Goal: Use online tool/utility: Utilize a website feature to perform a specific function

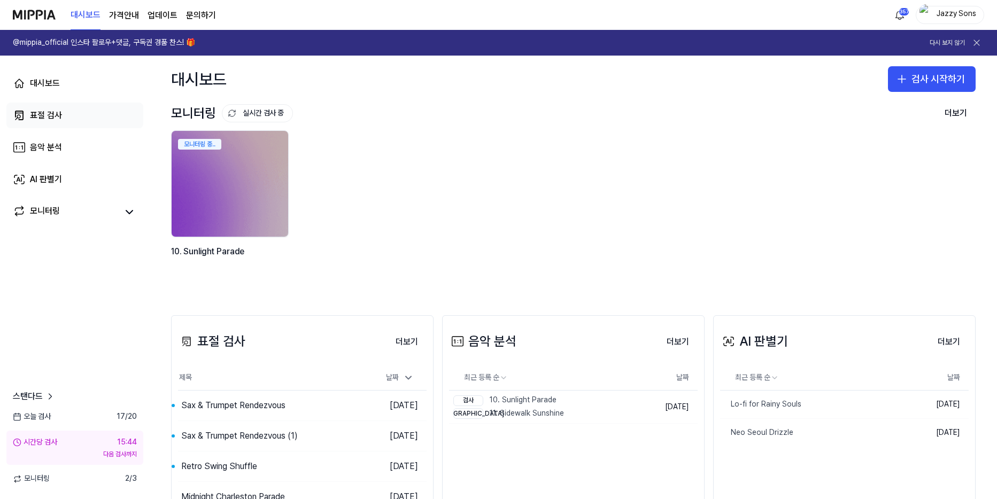
click at [69, 119] on link "표절 검사" at bounding box center [74, 116] width 137 height 26
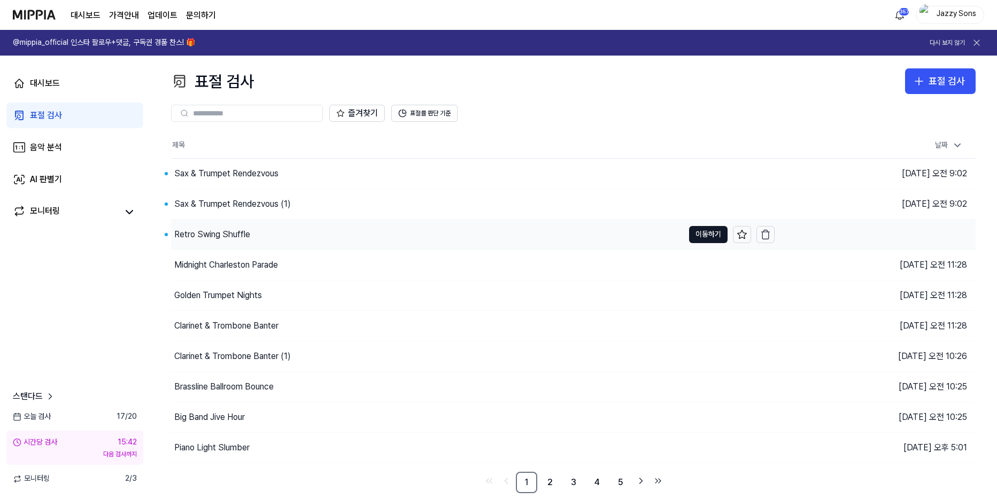
click at [193, 240] on div "Retro Swing Shuffle" at bounding box center [212, 234] width 76 height 13
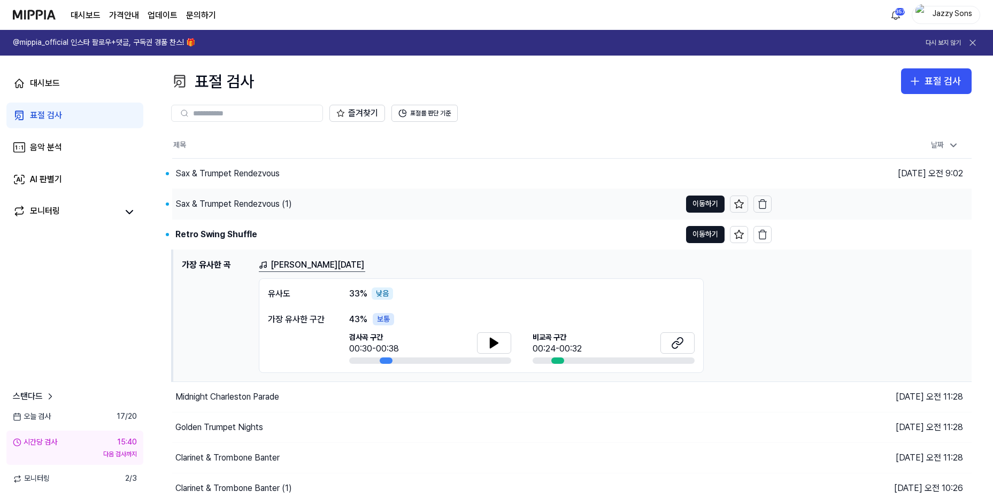
click at [222, 205] on div "Sax & Trumpet Rendezvous (1)" at bounding box center [233, 204] width 117 height 13
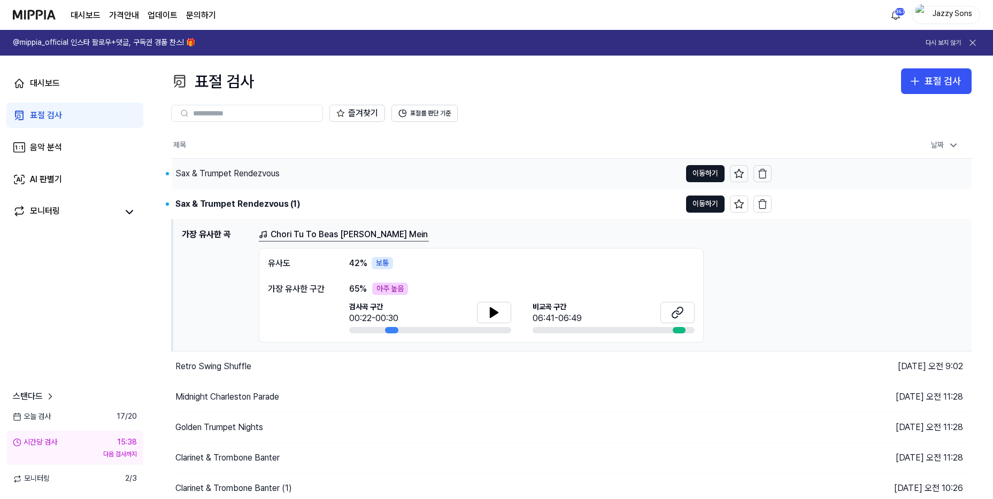
click at [215, 160] on div "Sax & Trumpet Rendezvous" at bounding box center [426, 174] width 508 height 30
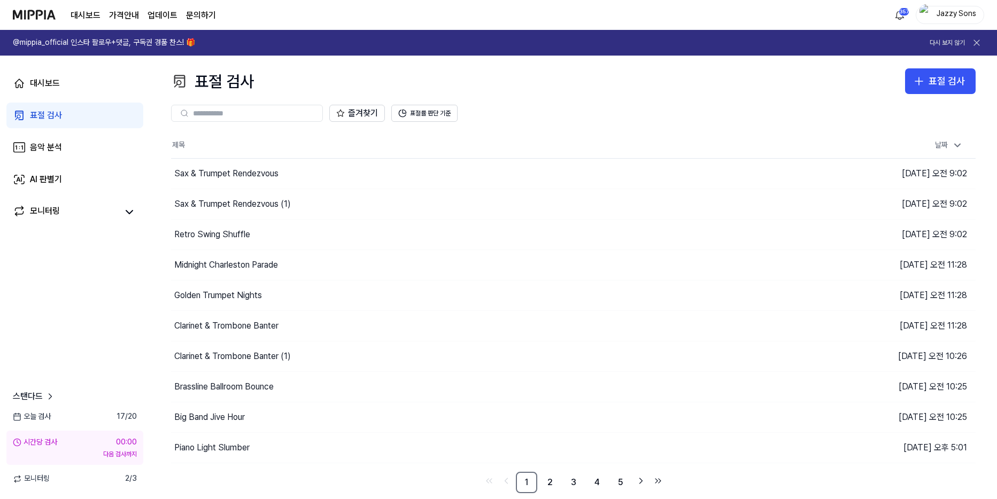
click at [53, 123] on link "표절 검사" at bounding box center [74, 116] width 137 height 26
click at [929, 72] on button "표절 검사" at bounding box center [940, 81] width 71 height 26
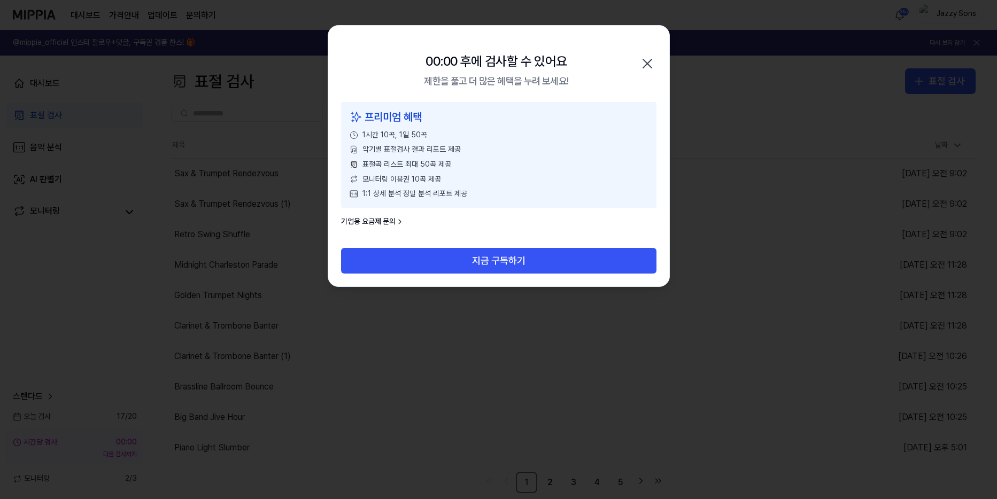
click at [644, 61] on icon "button" at bounding box center [647, 63] width 9 height 9
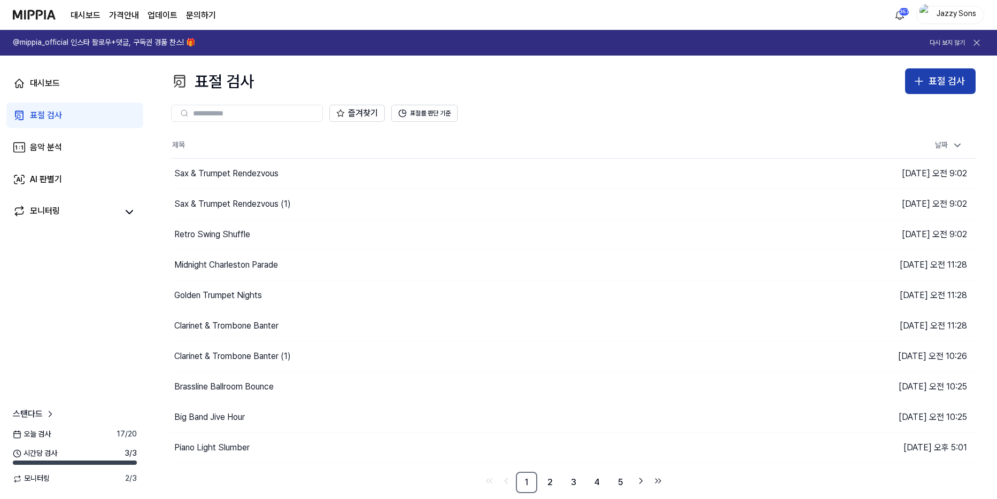
click at [937, 84] on div "표절 검사" at bounding box center [947, 82] width 36 height 16
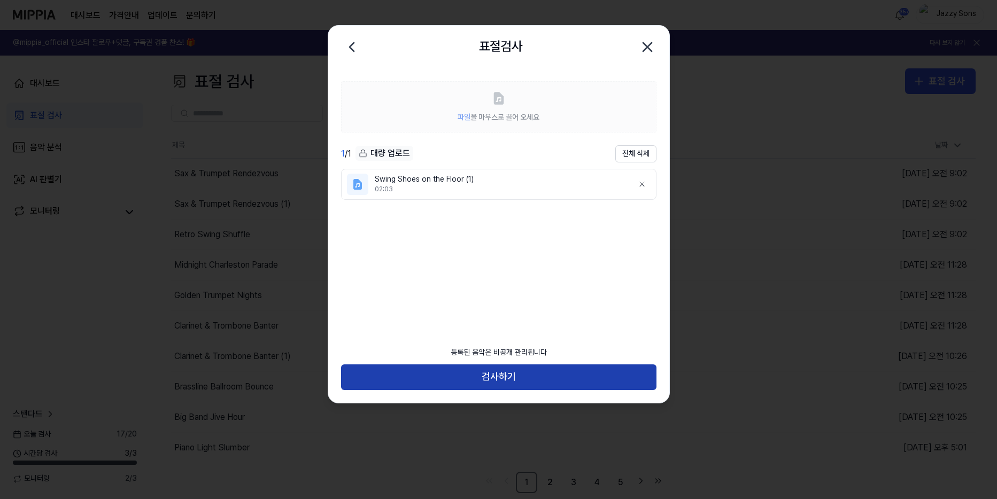
click at [444, 377] on button "검사하기" at bounding box center [498, 378] width 315 height 26
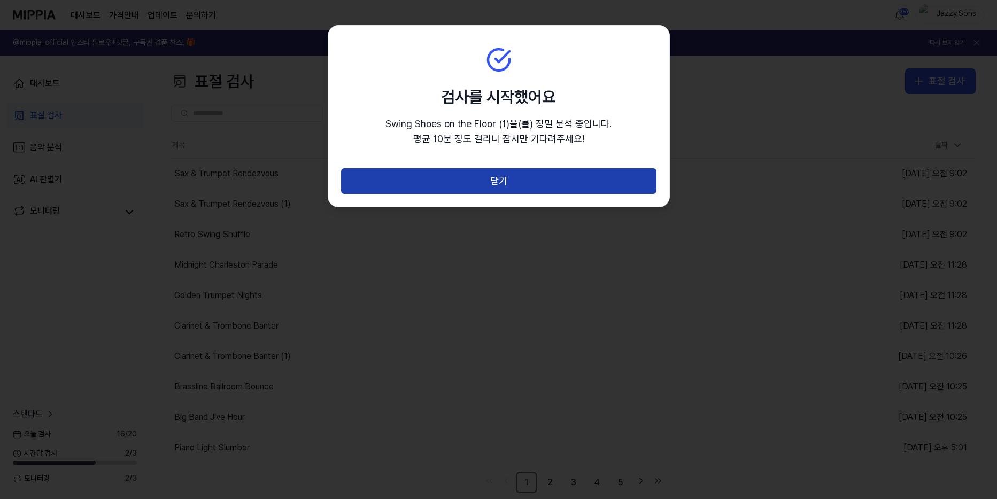
click at [503, 187] on button "닫기" at bounding box center [498, 181] width 315 height 26
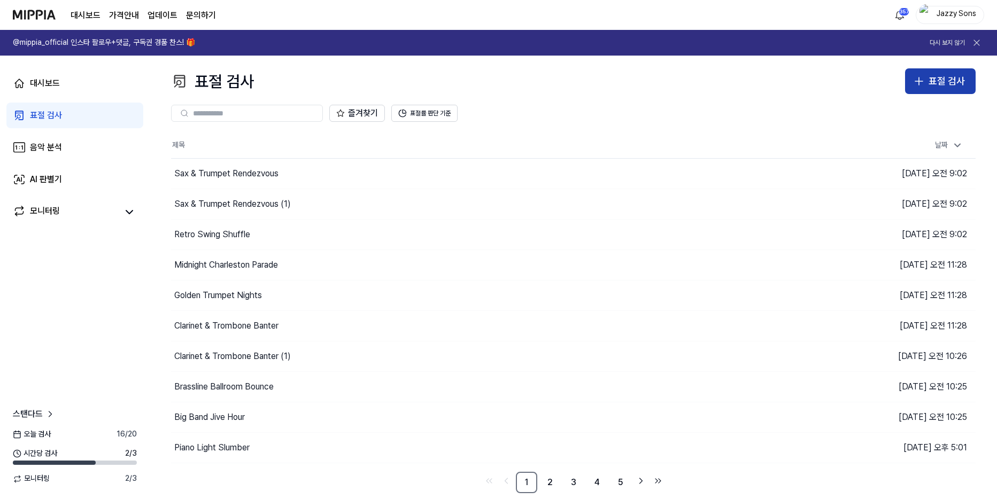
click at [913, 91] on button "표절 검사" at bounding box center [940, 81] width 71 height 26
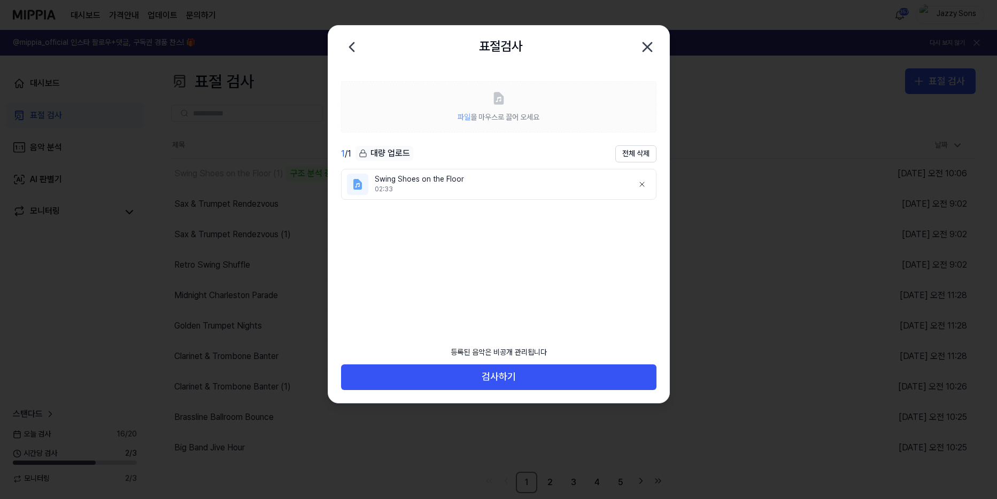
drag, startPoint x: 513, startPoint y: 385, endPoint x: 500, endPoint y: 319, distance: 66.9
click at [513, 385] on button "검사하기" at bounding box center [498, 378] width 315 height 26
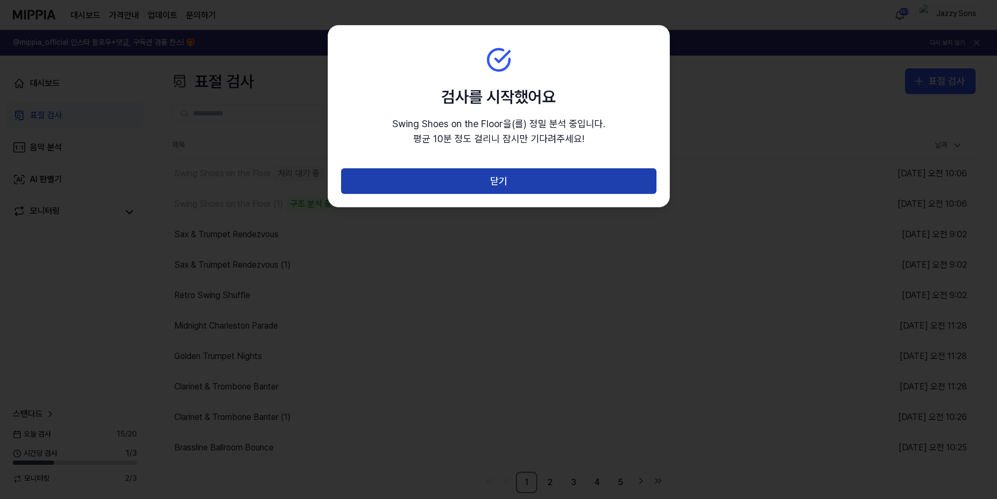
click at [501, 193] on button "닫기" at bounding box center [498, 181] width 315 height 26
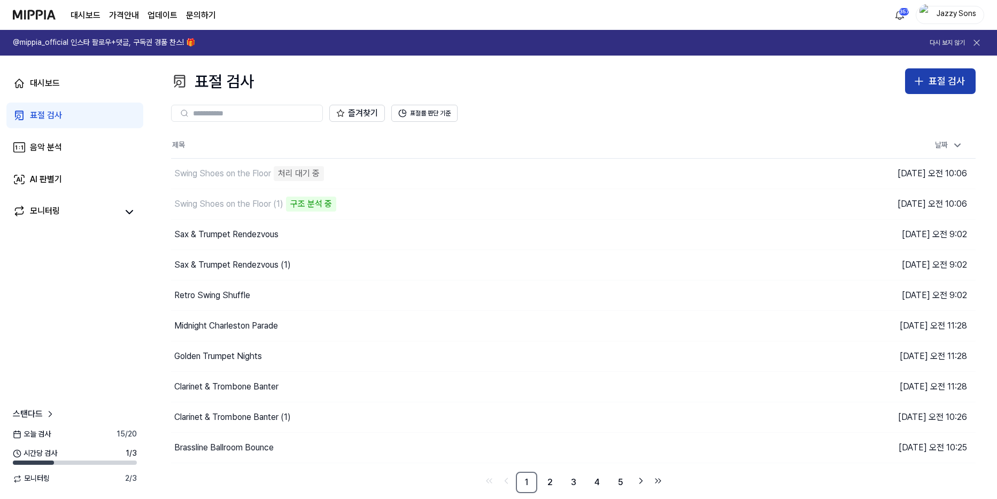
click at [950, 84] on div "표절 검사" at bounding box center [947, 82] width 36 height 16
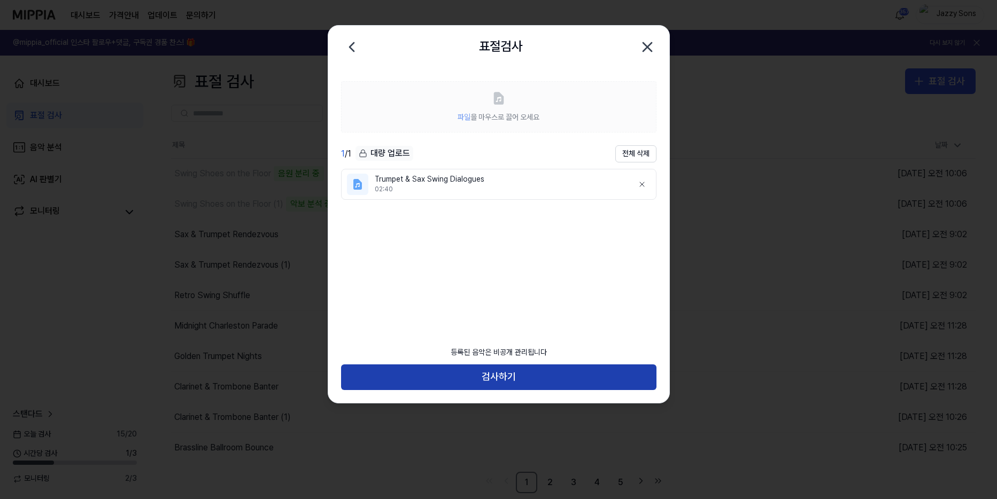
click at [457, 371] on button "검사하기" at bounding box center [498, 378] width 315 height 26
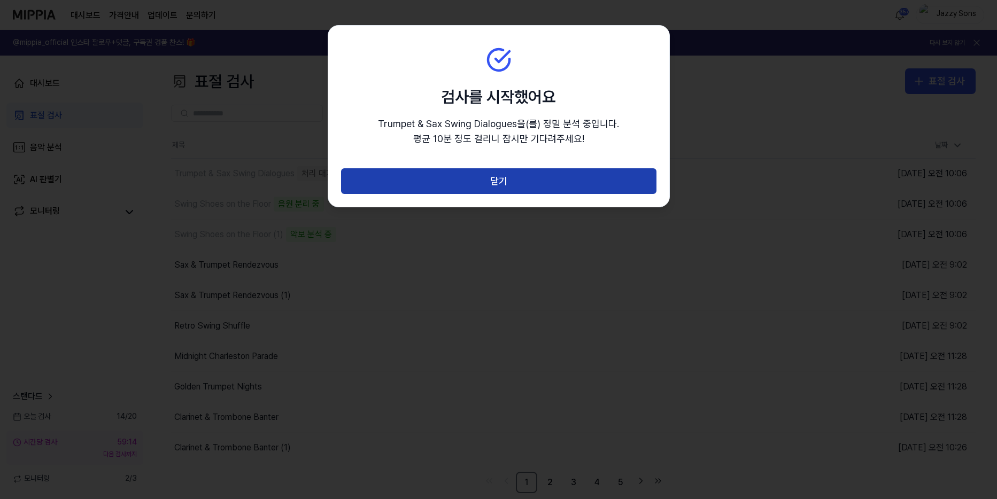
click at [478, 192] on button "닫기" at bounding box center [498, 181] width 315 height 26
